Goal: Task Accomplishment & Management: Manage account settings

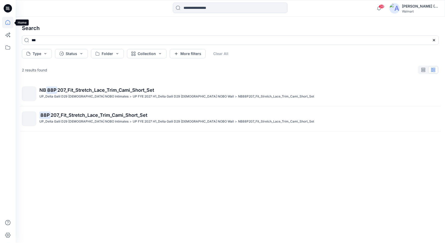
click at [6, 25] on icon at bounding box center [7, 22] width 5 height 5
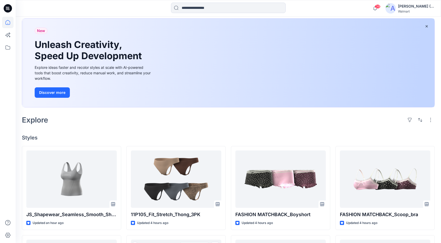
scroll to position [26, 0]
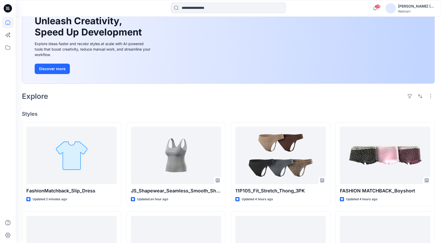
scroll to position [52, 0]
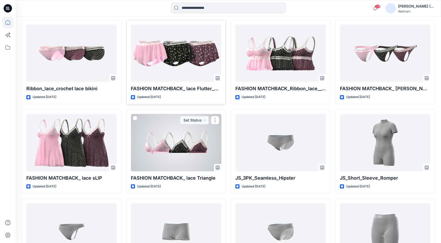
scroll to position [615, 0]
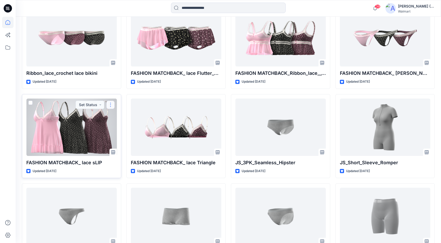
click at [112, 101] on button "button" at bounding box center [110, 105] width 8 height 8
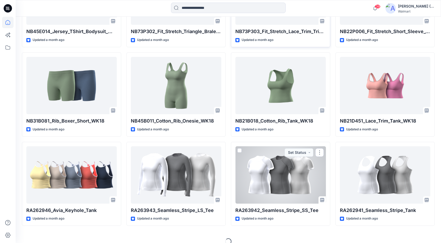
scroll to position [1822, 0]
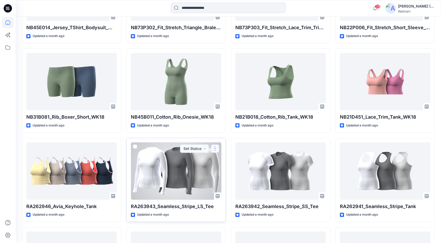
click at [213, 147] on button "button" at bounding box center [215, 148] width 8 height 8
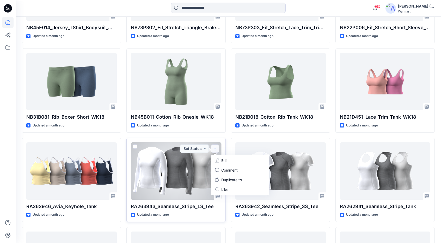
click at [193, 165] on div at bounding box center [176, 170] width 90 height 57
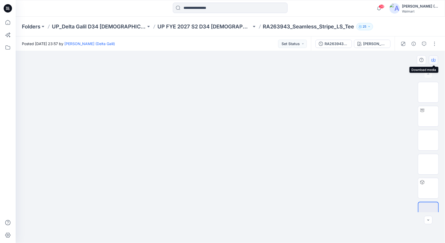
click at [435, 62] on icon "button" at bounding box center [434, 60] width 4 height 3
click at [335, 44] on div "RA263943_Seamless_Stripe_LS_Tee" at bounding box center [337, 44] width 24 height 6
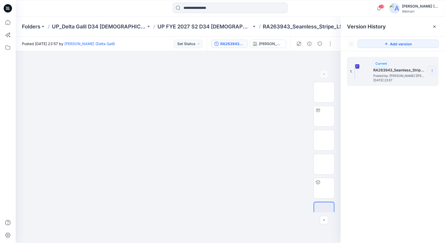
click at [432, 70] on icon at bounding box center [432, 71] width 4 height 4
click at [420, 80] on span "Download Source BW File" at bounding box center [406, 81] width 44 height 6
click at [9, 23] on icon at bounding box center [7, 22] width 11 height 11
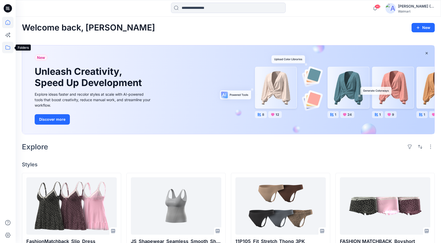
click at [10, 47] on icon at bounding box center [7, 47] width 11 height 11
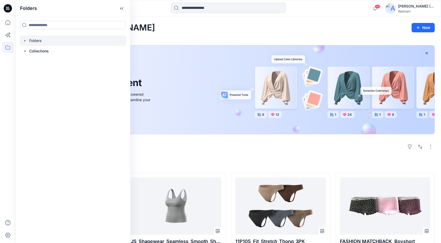
click at [52, 43] on div at bounding box center [73, 40] width 106 height 10
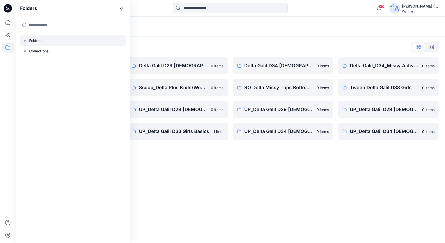
click at [171, 170] on div "Folders Folders List Delta Galil D29 Ladies Intimates 0 items Scoop_Delta Missy…" at bounding box center [231, 130] width 430 height 226
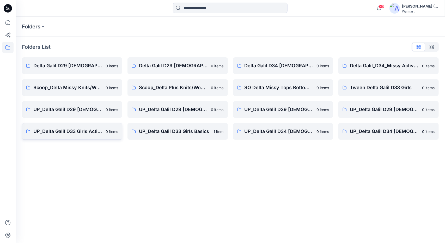
click at [86, 132] on p "UP_Delta Galil D33 Girls Active" at bounding box center [67, 131] width 69 height 7
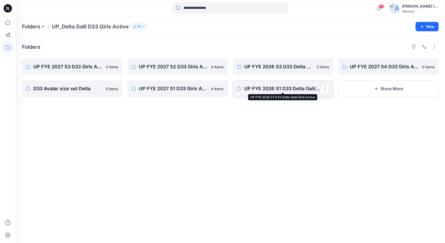
click at [292, 91] on p "UP FYE 2026 S1 D33 Delta Galil Girls Active" at bounding box center [283, 88] width 76 height 7
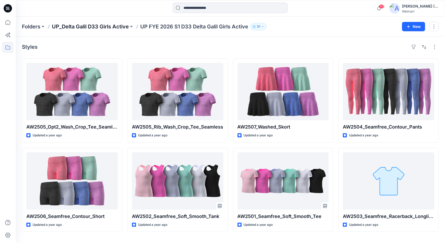
click at [90, 28] on p "UP_Delta Galil D33 Girls Active" at bounding box center [90, 26] width 77 height 7
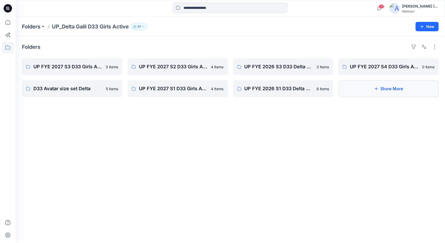
click at [384, 86] on button "Show More" at bounding box center [389, 88] width 100 height 17
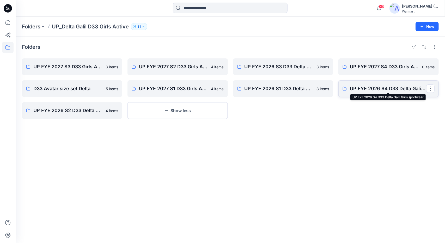
click at [370, 88] on p "UP FYE 2026 S4 D33 Delta Galil Girls sportwear" at bounding box center [388, 88] width 76 height 7
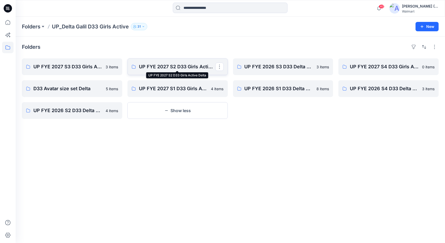
click at [196, 69] on p "UP FYE 2027 S2 D33 Girls Active Delta" at bounding box center [177, 66] width 76 height 7
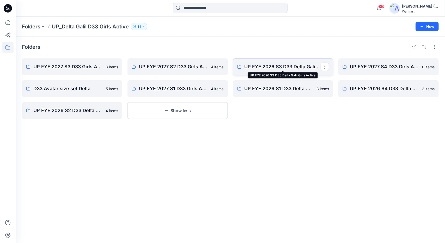
click at [283, 65] on p "UP FYE 2026 S3 D33 Delta Galil Girls Active" at bounding box center [283, 66] width 76 height 7
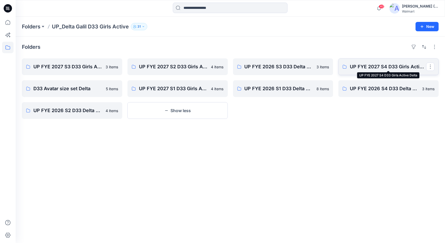
click at [400, 67] on p "UP FYE 2027 S4 D33 Girls Active Delta" at bounding box center [388, 66] width 76 height 7
click at [176, 92] on link "UP FYE 2027 S1 D33 Girls Active Delta" at bounding box center [178, 88] width 100 height 17
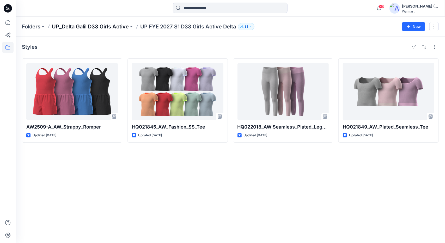
click at [111, 28] on p "UP_Delta Galil D33 Girls Active" at bounding box center [90, 26] width 77 height 7
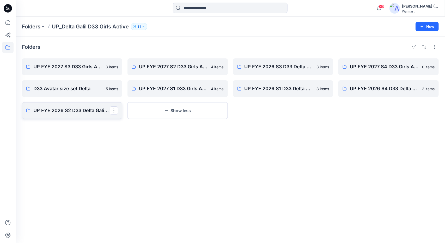
click at [66, 111] on p "UP FYE 2026 S2 D33 Delta Galil Girls Active" at bounding box center [71, 110] width 76 height 7
click at [11, 22] on icon at bounding box center [7, 22] width 11 height 11
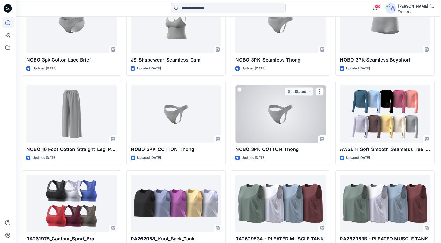
scroll to position [986, 0]
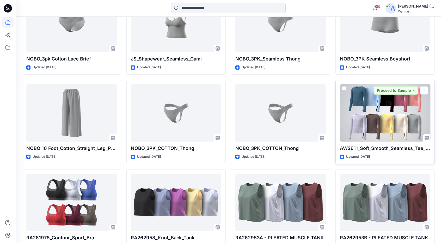
click at [397, 118] on div at bounding box center [385, 112] width 90 height 57
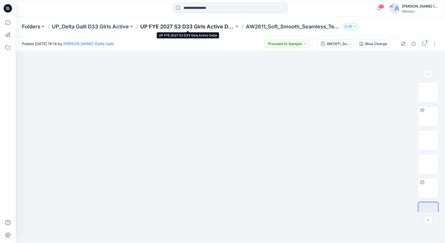
click at [185, 26] on p "UP FYE 2027 S3 D33 Girls Active Delta" at bounding box center [187, 26] width 94 height 7
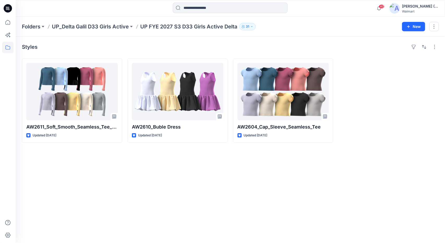
click at [126, 194] on div "Styles AW2611_Soft_Smooth_Seamless_Tee_LS S3 Updated 7 days ago AW2610_Buble Dr…" at bounding box center [231, 140] width 430 height 207
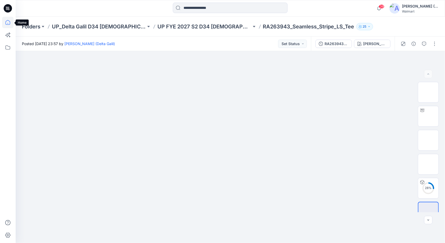
click at [8, 24] on icon at bounding box center [7, 22] width 5 height 5
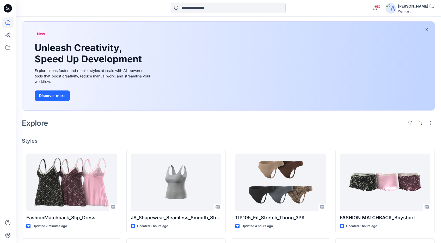
scroll to position [26, 0]
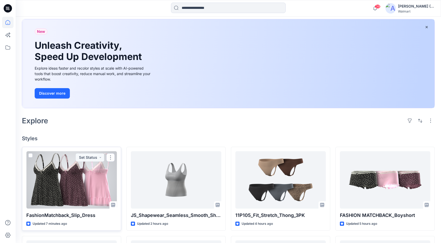
click at [94, 160] on button "Set Status" at bounding box center [90, 157] width 29 height 8
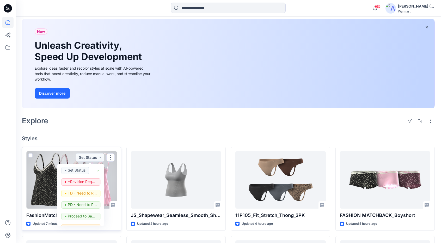
click at [51, 174] on div at bounding box center [71, 179] width 90 height 57
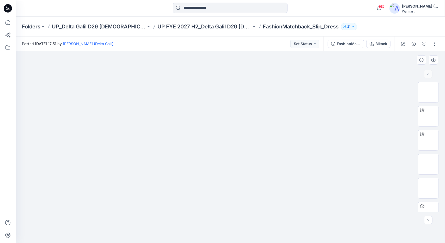
click at [373, 82] on div at bounding box center [231, 147] width 430 height 192
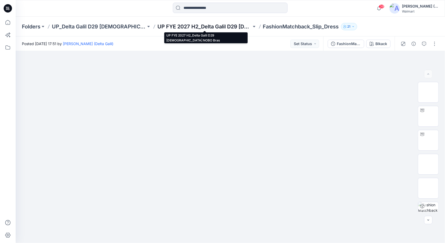
click at [235, 27] on p "UP FYE 2027 H2_Delta Galil D29 Ladies NOBO Bras" at bounding box center [205, 26] width 94 height 7
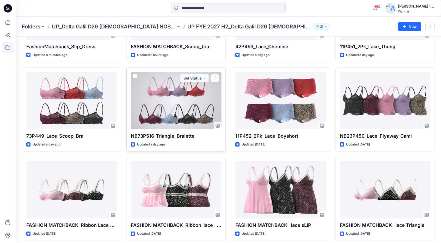
scroll to position [83, 0]
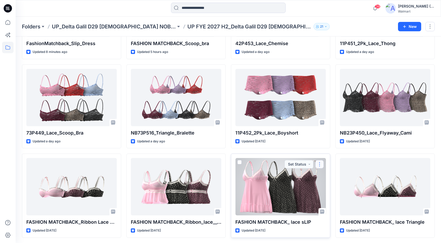
click at [321, 165] on button "button" at bounding box center [320, 164] width 8 height 8
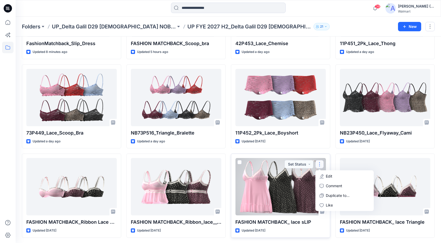
click at [323, 176] on icon "button" at bounding box center [322, 176] width 4 height 4
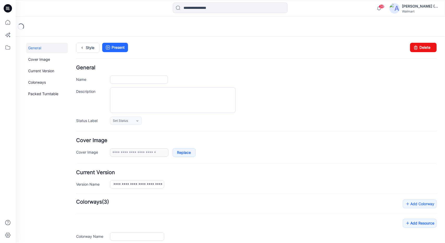
type input "**********"
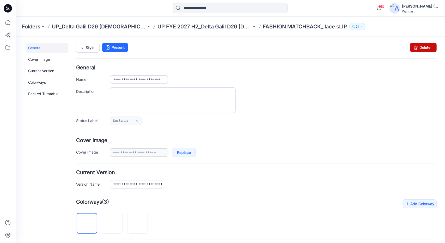
drag, startPoint x: 414, startPoint y: 47, endPoint x: 257, endPoint y: 66, distance: 158.2
click at [414, 47] on icon at bounding box center [415, 47] width 7 height 9
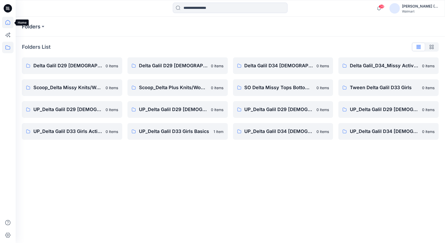
click at [6, 24] on icon at bounding box center [7, 22] width 11 height 11
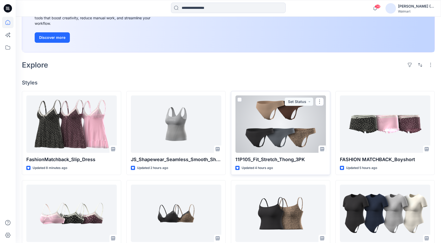
scroll to position [104, 0]
